Goal: Check status: Check status

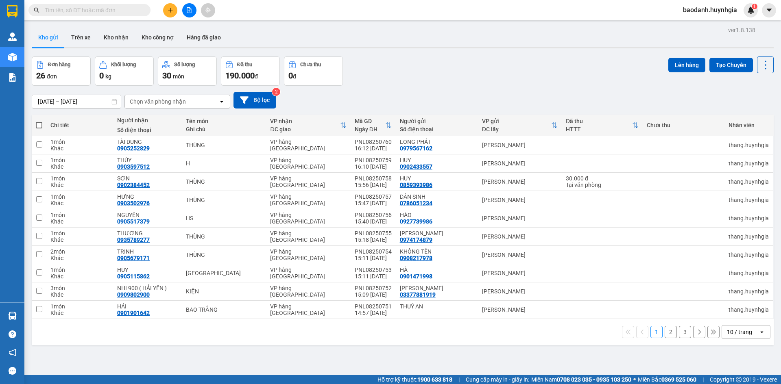
click at [75, 11] on input "text" at bounding box center [93, 10] width 96 height 9
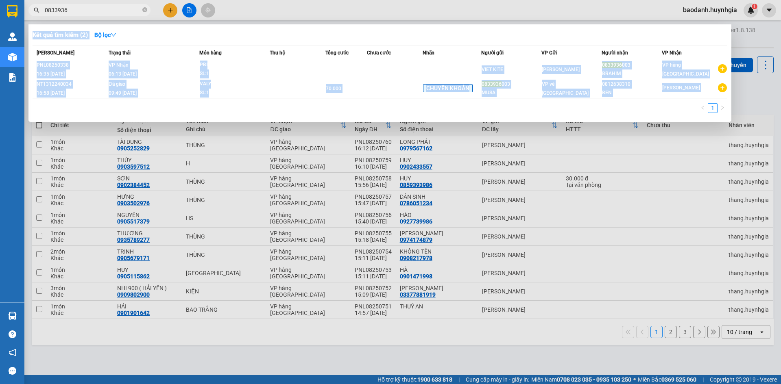
click at [81, 4] on div "Kết quả [PERSON_NAME] ( 2 ) Bộ lọc Mã ĐH Trạng thái Món hàng Thu hộ Tổng [PERSO…" at bounding box center [79, 10] width 159 height 14
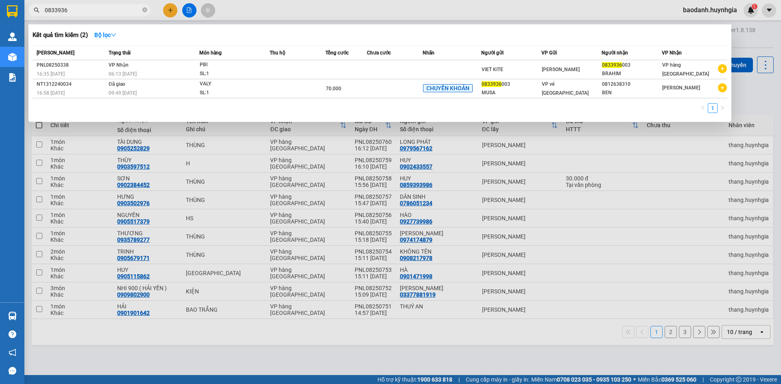
click at [81, 4] on span "0833936" at bounding box center [89, 10] width 122 height 12
click at [81, 8] on input "0833936" at bounding box center [93, 10] width 96 height 9
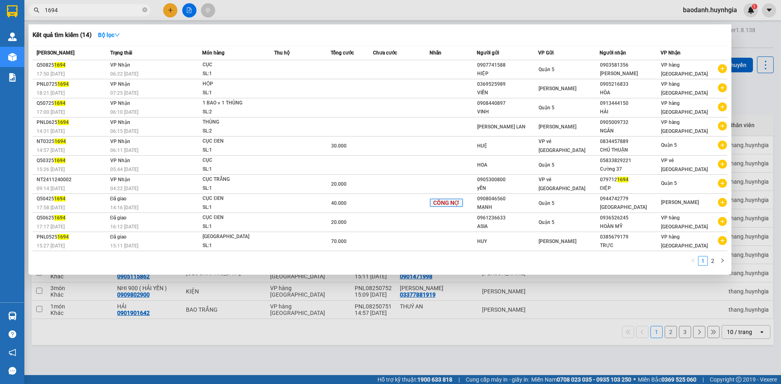
type input "1694"
click at [532, 348] on div at bounding box center [390, 192] width 781 height 384
